Goal: Communication & Community: Answer question/provide support

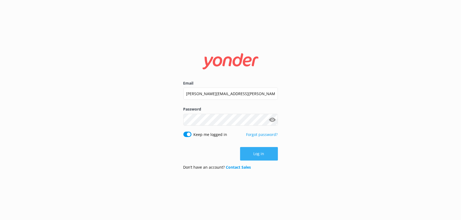
click at [264, 154] on button "Log in" at bounding box center [259, 154] width 38 height 14
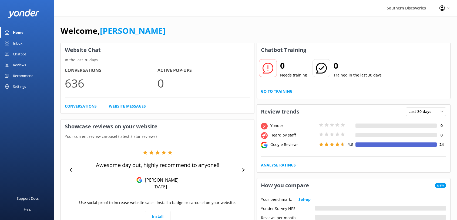
click at [23, 46] on link "Inbox" at bounding box center [27, 43] width 54 height 11
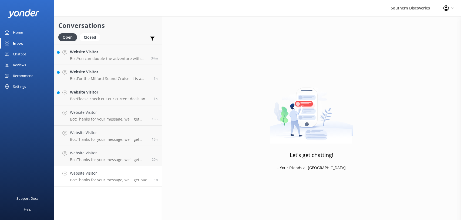
click at [97, 177] on div "Website Visitor Bot: Thanks for your message, we'll get back to you as soon as …" at bounding box center [110, 176] width 80 height 12
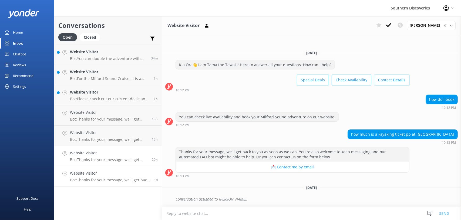
click at [111, 160] on p "Bot: Thanks for your message, we'll get back to you as soon as we can. You're a…" at bounding box center [109, 159] width 78 height 5
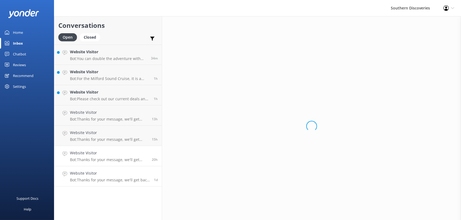
click at [109, 180] on p "Bot: Thanks for your message, we'll get back to you as soon as we can. You're a…" at bounding box center [110, 180] width 80 height 5
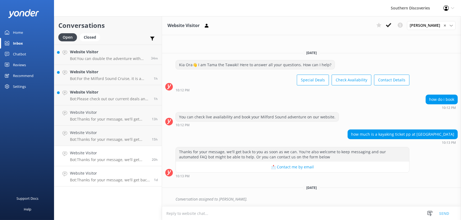
click at [109, 158] on p "Bot: Thanks for your message, we'll get back to you as soon as we can. You're a…" at bounding box center [109, 159] width 78 height 5
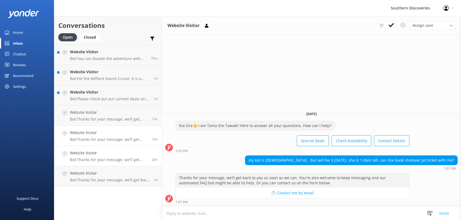
click at [86, 141] on p "Bot: Thanks for your message, we'll get back to you as soon as we can. You're a…" at bounding box center [109, 139] width 78 height 5
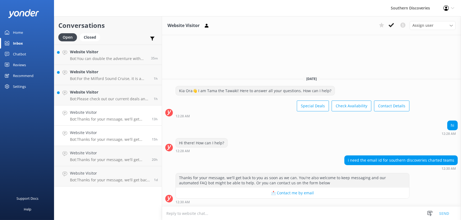
click at [98, 123] on link "Website Visitor Bot: Thanks for your message, we'll get back to you as soon as …" at bounding box center [108, 115] width 108 height 20
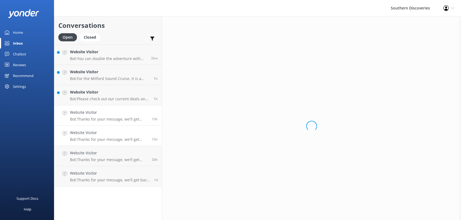
click at [102, 140] on p "Bot: Thanks for your message, we'll get back to you as soon as we can. You're a…" at bounding box center [109, 139] width 78 height 5
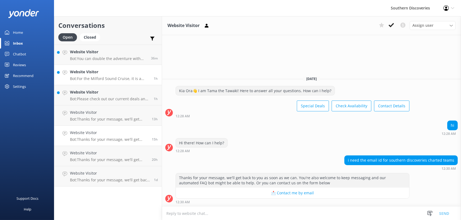
click at [106, 76] on p "Bot: For the Milford Sound Cruise, it is a vessel. The Milford Sound Coach & Na…" at bounding box center [110, 78] width 80 height 5
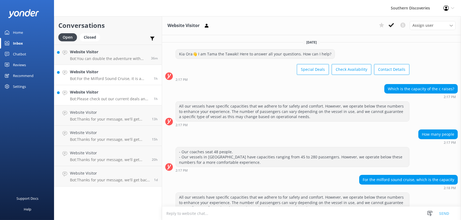
scroll to position [53, 0]
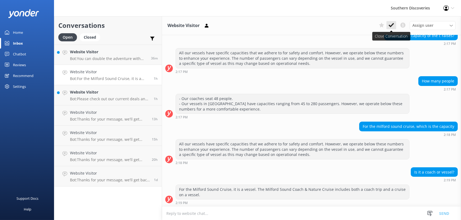
click at [390, 26] on use at bounding box center [391, 25] width 5 height 4
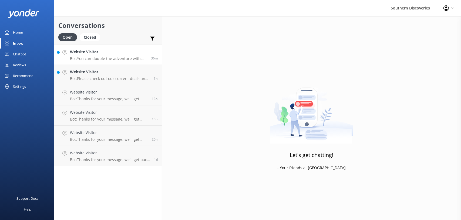
click at [88, 52] on h4 "Website Visitor" at bounding box center [108, 52] width 77 height 6
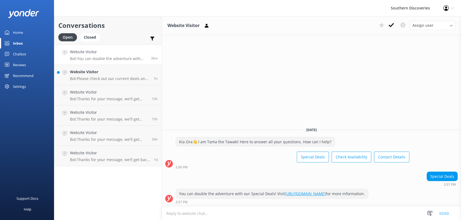
drag, startPoint x: 393, startPoint y: 23, endPoint x: 390, endPoint y: 25, distance: 4.0
click at [393, 23] on use at bounding box center [391, 25] width 5 height 4
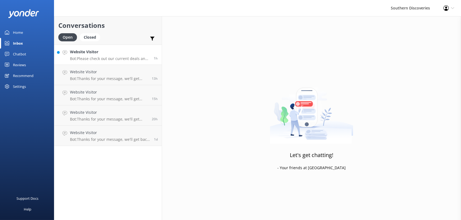
click at [99, 61] on p "Bot: Please check out our current deals and codes at https://www.southerndiscov…" at bounding box center [110, 58] width 80 height 5
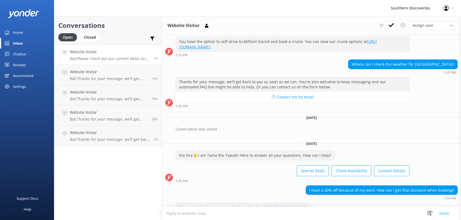
scroll to position [278, 0]
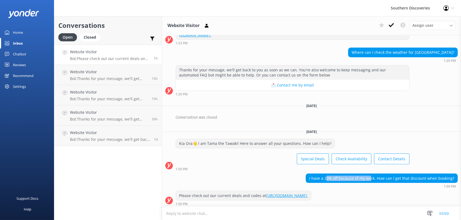
drag, startPoint x: 329, startPoint y: 178, endPoint x: 372, endPoint y: 179, distance: 42.7
click at [372, 179] on div "I have a 20% off because of my work. How can I get that discount when booking?" at bounding box center [382, 178] width 152 height 9
click at [263, 173] on div "I have a 20% off because of my work. How can I get that discount when booking? …" at bounding box center [311, 180] width 299 height 15
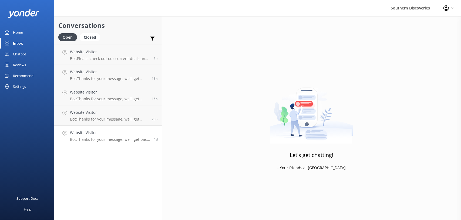
click at [104, 127] on link "Website Visitor Bot: Thanks for your message, we'll get back to you as soon as …" at bounding box center [108, 136] width 108 height 20
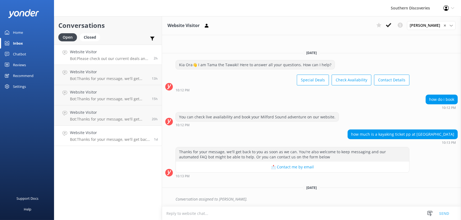
click at [87, 62] on link "Website Visitor Bot: Please check out our current deals and codes at https://ww…" at bounding box center [108, 55] width 108 height 20
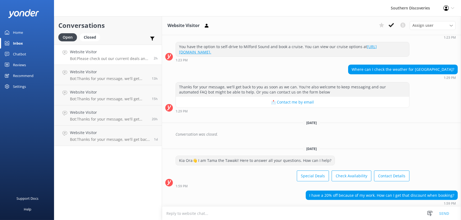
scroll to position [278, 0]
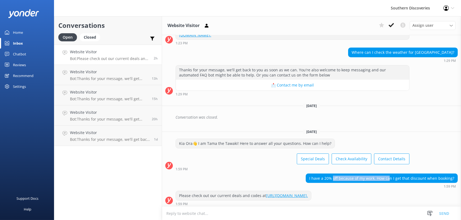
drag, startPoint x: 333, startPoint y: 175, endPoint x: 388, endPoint y: 179, distance: 55.8
click at [388, 179] on div "I have a 20% off because of my work. How can I get that discount when booking?" at bounding box center [382, 178] width 152 height 9
drag, startPoint x: 388, startPoint y: 179, endPoint x: 386, endPoint y: 186, distance: 7.5
click at [386, 186] on div "1:59 PM" at bounding box center [382, 186] width 152 height 4
click at [94, 100] on p "Bot: Thanks for your message, we'll get back to you as soon as we can. You're a…" at bounding box center [109, 98] width 78 height 5
